Goal: Task Accomplishment & Management: Complete application form

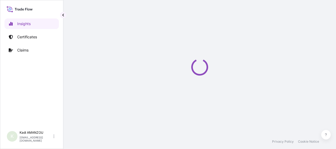
select select "2025"
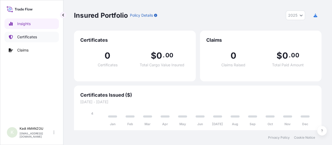
click at [26, 37] on p "Certificates" at bounding box center [27, 36] width 20 height 5
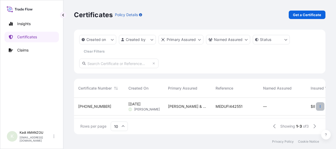
click at [318, 106] on icon "button" at bounding box center [319, 106] width 3 height 3
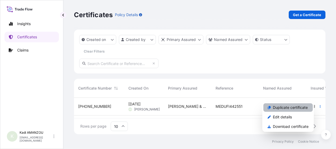
click at [296, 107] on p "Duplicate certificate" at bounding box center [290, 107] width 35 height 5
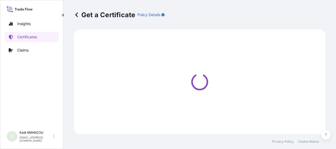
select select "Road / Inland"
select select "Sea"
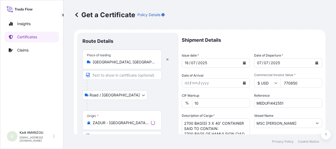
select select "32154"
click at [186, 63] on div "18" at bounding box center [186, 63] width 5 height 6
click at [184, 63] on div "18" at bounding box center [186, 63] width 5 height 6
click at [194, 63] on div "07" at bounding box center [194, 63] width 6 height 6
click at [243, 63] on icon "Calendar" at bounding box center [244, 62] width 3 height 3
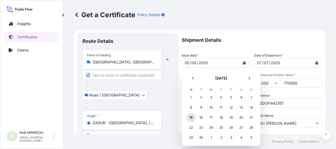
click at [191, 117] on div "15" at bounding box center [190, 117] width 9 height 9
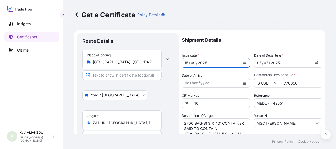
click at [242, 64] on button "Calendar" at bounding box center [244, 63] width 8 height 8
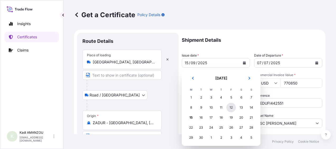
click at [232, 108] on div "12" at bounding box center [230, 107] width 9 height 9
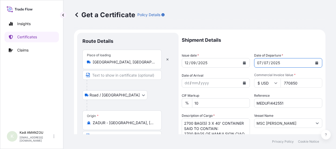
click at [256, 63] on div "07" at bounding box center [259, 63] width 6 height 6
click at [258, 62] on div "07" at bounding box center [259, 63] width 6 height 6
click at [256, 63] on div "07" at bounding box center [259, 63] width 6 height 6
click at [263, 64] on div "07" at bounding box center [266, 63] width 6 height 6
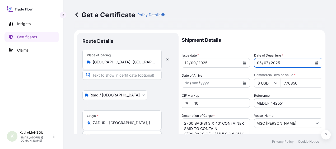
click at [264, 61] on div "07" at bounding box center [266, 63] width 6 height 6
click at [299, 84] on input "770850" at bounding box center [301, 82] width 42 height 9
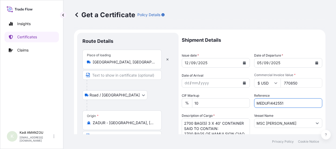
click at [269, 103] on input "MEDUFI442551" at bounding box center [288, 102] width 68 height 9
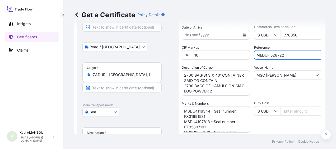
scroll to position [49, 0]
type input "MEDUFI528722"
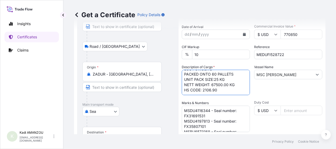
scroll to position [27, 0]
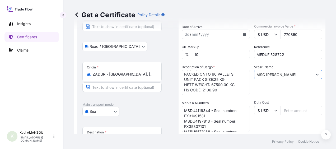
click at [283, 73] on input "MSC CAROLE" at bounding box center [283, 74] width 58 height 9
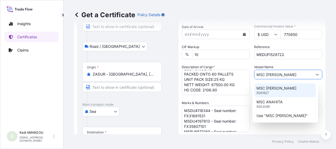
click at [274, 92] on div "MSC ANA CAMILA III 9261827" at bounding box center [284, 90] width 61 height 14
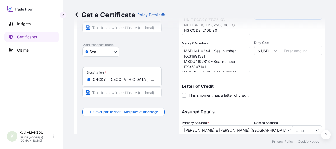
scroll to position [108, 0]
type input "MSC ANA CAMILA III"
drag, startPoint x: 209, startPoint y: 51, endPoint x: 183, endPoint y: 51, distance: 25.6
click at [183, 51] on textarea "MSDU4116344 - Seal number: FX31691531 MSDU4197813 - Seal number: FX35807101 MSB…" at bounding box center [216, 59] width 68 height 26
paste textarea "CAIU7464561"
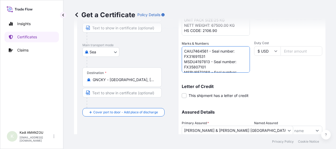
drag, startPoint x: 205, startPoint y: 55, endPoint x: 182, endPoint y: 57, distance: 23.3
click at [182, 57] on textarea "MSDU4116344 - Seal number: FX31691531 MSDU4197813 - Seal number: FX35807101 MSB…" at bounding box center [216, 59] width 68 height 26
paste textarea "145325"
drag, startPoint x: 208, startPoint y: 62, endPoint x: 183, endPoint y: 62, distance: 25.1
click at [183, 62] on textarea "MSDU4116344 - Seal number: FX31691531 MSDU4197813 - Seal number: FX35807101 MSB…" at bounding box center [216, 59] width 68 height 26
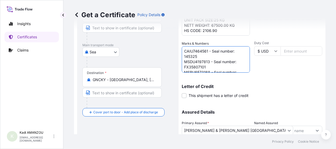
paste textarea "BU6768982"
drag, startPoint x: 187, startPoint y: 65, endPoint x: 205, endPoint y: 66, distance: 18.7
click at [205, 66] on textarea "MSDU4116344 - Seal number: FX31691531 MSDU4197813 - Seal number: FX35807101 MSB…" at bounding box center [216, 59] width 68 height 26
paste textarea "8563"
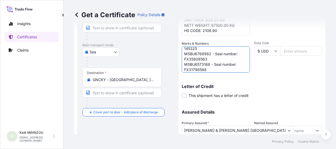
drag, startPoint x: 210, startPoint y: 64, endPoint x: 185, endPoint y: 65, distance: 24.9
click at [185, 65] on textarea "MSDU4116344 - Seal number: FX31691531 MSDU4197813 - Seal number: FX35807101 MSB…" at bounding box center [216, 59] width 68 height 26
paste textarea "MU4669346"
drag, startPoint x: 206, startPoint y: 68, endPoint x: 182, endPoint y: 68, distance: 23.2
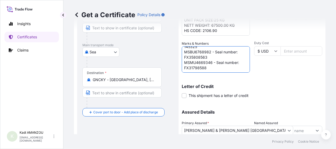
click at [182, 68] on textarea "MSDU4116344 - Seal number: FX31691531 MSDU4197813 - Seal number: FX35807101 MSB…" at bounding box center [216, 59] width 68 height 26
paste textarea "5808562"
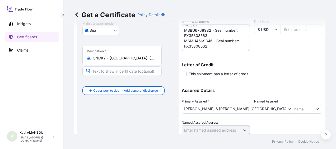
scroll to position [148, 0]
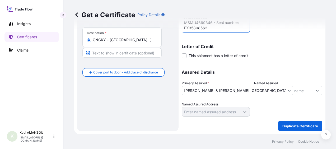
type textarea "CAIU7464561 - Seal number: 145325 MSBU6768982 - Seal number: FX35808563 MSMU466…"
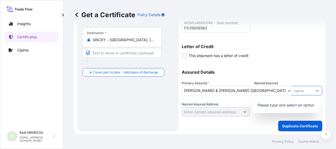
click at [315, 91] on icon "Show suggestions" at bounding box center [316, 90] width 3 height 3
click at [301, 64] on div "Assured Details Primary Assured * Tate & Lyle South Africa (Pty) Ltd Tate & Lyl…" at bounding box center [252, 90] width 140 height 53
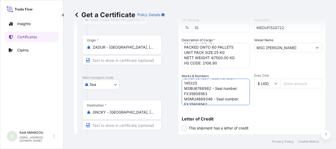
scroll to position [0, 0]
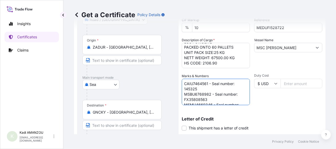
drag, startPoint x: 210, startPoint y: 101, endPoint x: 170, endPoint y: 75, distance: 47.1
click at [170, 75] on form "Route Details Place of loading Johannesburg, South Africa Road / Inland Road / …" at bounding box center [199, 80] width 251 height 253
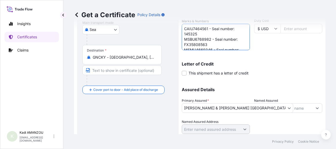
scroll to position [148, 0]
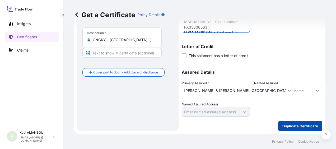
click at [293, 124] on p "Duplicate Certificate" at bounding box center [300, 125] width 36 height 5
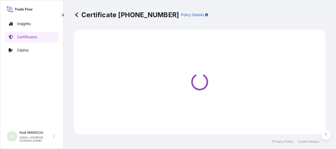
select select "Road / Inland"
select select "Sea"
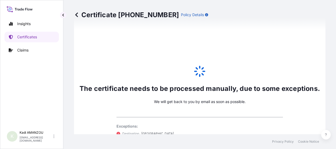
scroll to position [294, 0]
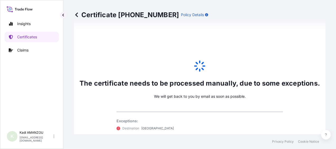
select select "32154"
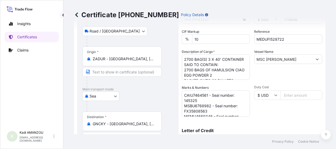
scroll to position [0, 0]
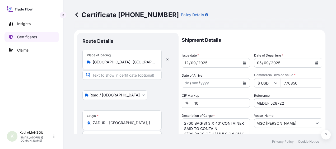
click at [24, 37] on p "Certificates" at bounding box center [27, 36] width 20 height 5
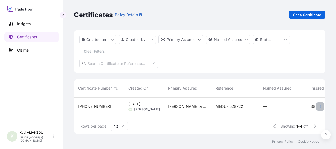
click at [318, 106] on icon "button" at bounding box center [319, 106] width 3 height 3
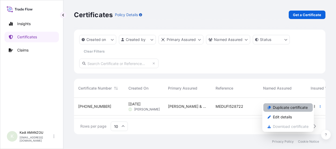
click at [292, 108] on p "Duplicate certificate" at bounding box center [290, 107] width 35 height 5
select select "Road / Inland"
select select "Sea"
select select "32154"
